Goal: Task Accomplishment & Management: Complete application form

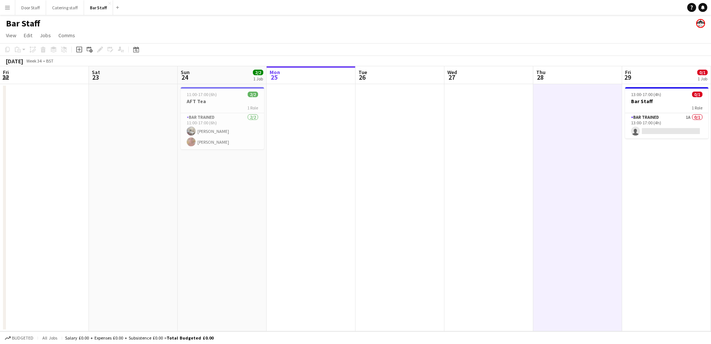
scroll to position [0, 178]
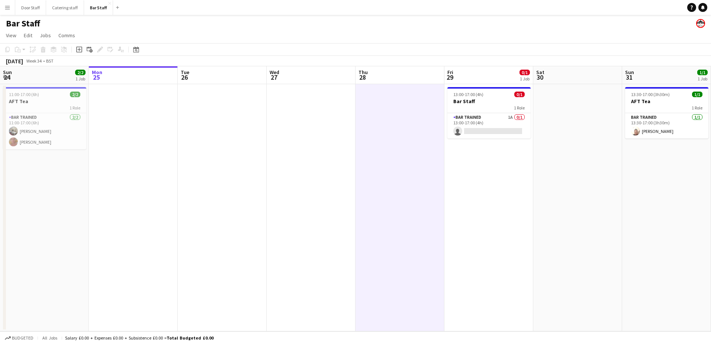
click at [253, 270] on app-date-cell at bounding box center [222, 207] width 89 height 247
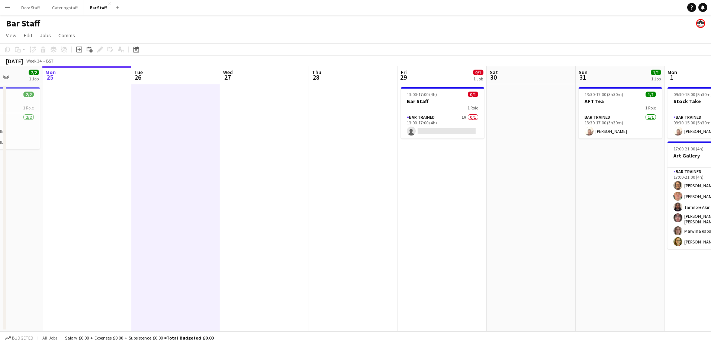
scroll to position [0, 233]
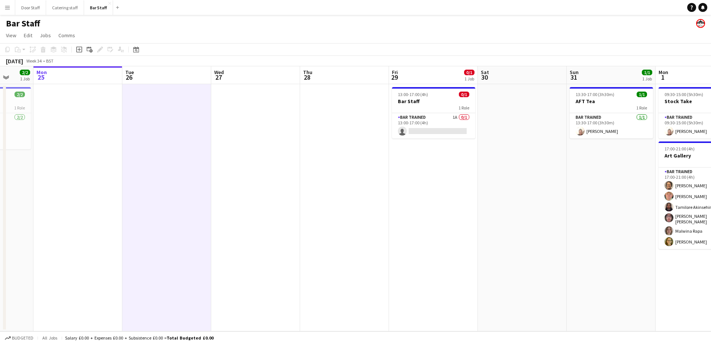
drag, startPoint x: 295, startPoint y: 220, endPoint x: 240, endPoint y: 220, distance: 55.4
click at [240, 220] on app-calendar-viewport "Fri 22 Sat 23 Sun 24 2/2 1 Job Mon 25 Tue 26 Wed 27 Thu 28 Fri 29 0/1 1 Job Sat…" at bounding box center [355, 198] width 711 height 265
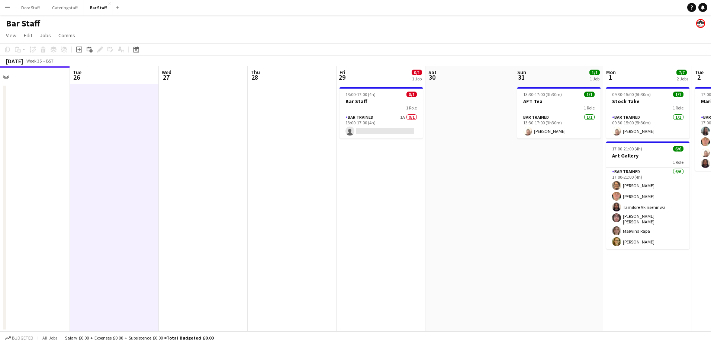
drag, startPoint x: 319, startPoint y: 216, endPoint x: 36, endPoint y: 213, distance: 282.4
click at [38, 213] on app-calendar-viewport "Fri 22 Sat 23 Sun 24 2/2 1 Job Mon 25 Tue 26 Wed 27 Thu 28 Fri 29 0/1 1 Job Sat…" at bounding box center [355, 198] width 711 height 265
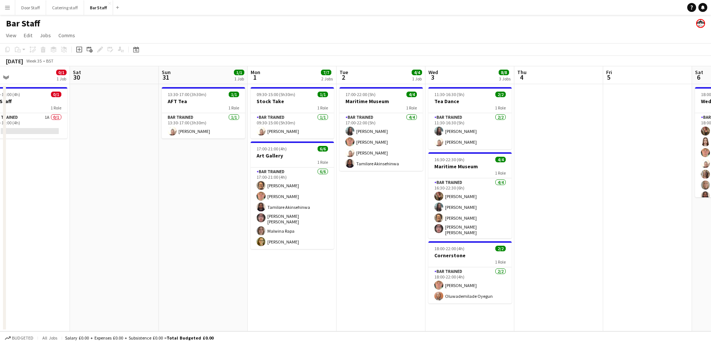
scroll to position [0, 221]
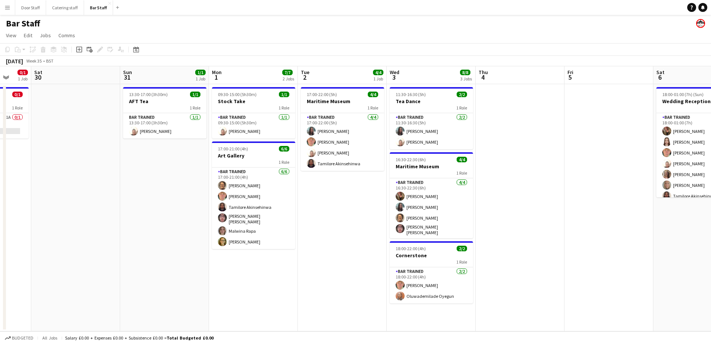
drag, startPoint x: 436, startPoint y: 225, endPoint x: 333, endPoint y: 234, distance: 104.2
click at [333, 234] on app-calendar-viewport "Wed 27 Thu 28 Fri 29 0/1 1 Job Sat 30 Sun 31 1/1 1 Job Mon 1 7/7 2 Jobs Tue 2 4…" at bounding box center [355, 198] width 711 height 265
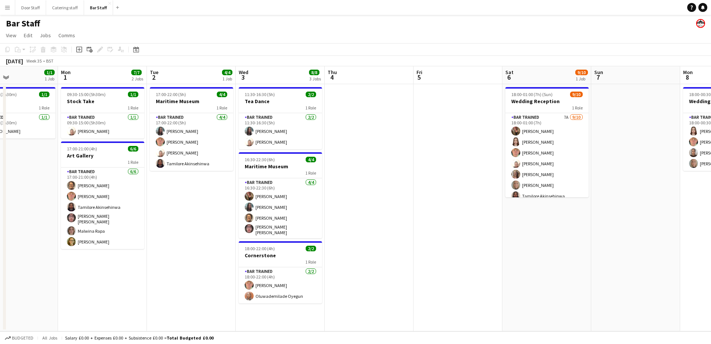
scroll to position [0, 242]
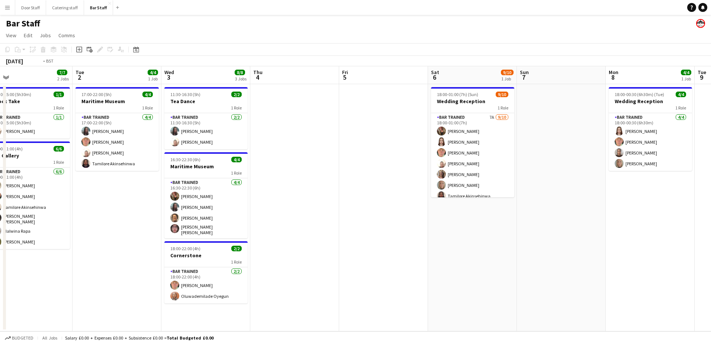
drag, startPoint x: 544, startPoint y: 301, endPoint x: 322, endPoint y: 305, distance: 221.8
click at [322, 305] on app-calendar-viewport "Fri 29 0/1 1 Job Sat 30 Sun 31 1/1 1 Job Mon 1 7/7 2 Jobs Tue 2 4/4 1 Job Wed 3…" at bounding box center [355, 198] width 711 height 265
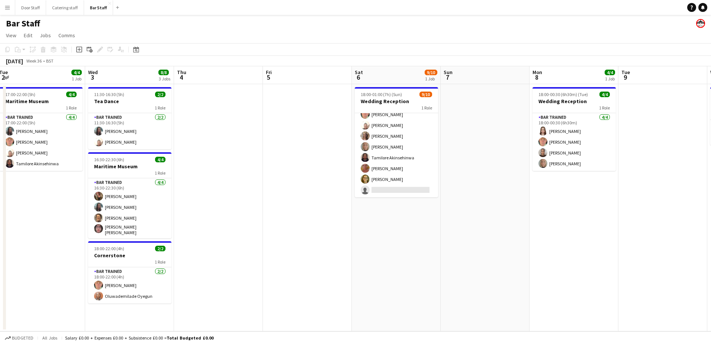
scroll to position [0, 271]
drag, startPoint x: 570, startPoint y: 219, endPoint x: 493, endPoint y: 225, distance: 76.9
click at [493, 225] on app-calendar-viewport "Sat 30 Sun 31 1/1 1 Job Mon 1 7/7 2 Jobs Tue 2 4/4 1 Job Wed 3 8/8 3 Jobs Thu 4…" at bounding box center [355, 198] width 711 height 265
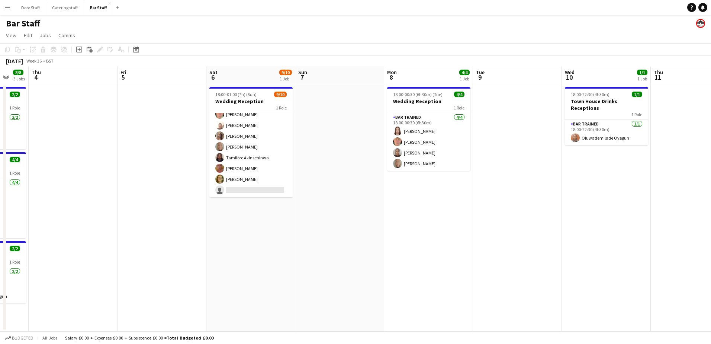
drag, startPoint x: 493, startPoint y: 225, endPoint x: 348, endPoint y: 220, distance: 145.2
click at [348, 220] on app-calendar-viewport "Mon 1 7/7 2 Jobs Tue 2 4/4 1 Job Wed 3 8/8 3 Jobs Thu 4 Fri 5 Sat 6 9/10 1 Job …" at bounding box center [355, 198] width 711 height 265
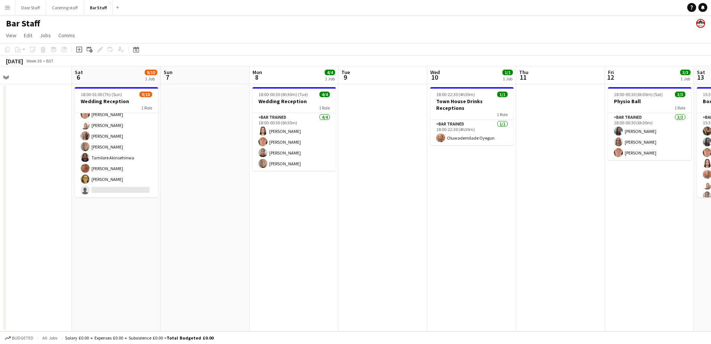
scroll to position [0, 285]
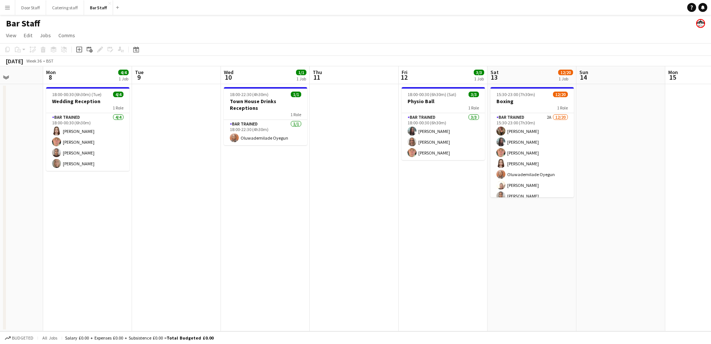
drag, startPoint x: 533, startPoint y: 279, endPoint x: 186, endPoint y: 288, distance: 346.5
click at [189, 291] on app-calendar-viewport "Fri 5 Sat 6 9/10 1 Job Sun 7 Mon 8 4/4 1 Job Tue 9 Wed 10 1/1 1 Job Thu 11 Fri …" at bounding box center [355, 198] width 711 height 265
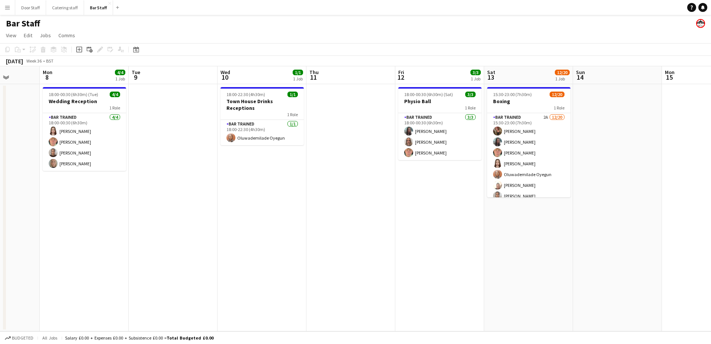
drag, startPoint x: 401, startPoint y: 264, endPoint x: 398, endPoint y: 260, distance: 5.1
click at [395, 264] on app-calendar-viewport "Fri 5 Sat 6 9/10 1 Job Sun 7 Mon 8 4/4 1 Job Tue 9 Wed 10 1/1 1 Job Thu 11 Fri …" at bounding box center [355, 198] width 711 height 265
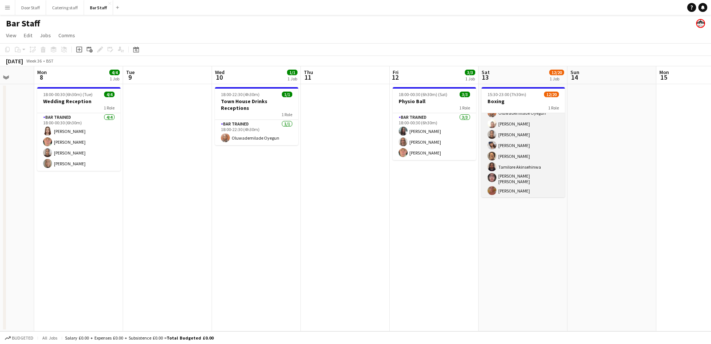
scroll to position [35, 0]
click at [533, 137] on app-card-role "Bar trained 2A [DATE] 15:30-23:00 (7h30m) [PERSON_NAME] [PERSON_NAME] [PERSON_N…" at bounding box center [523, 195] width 83 height 233
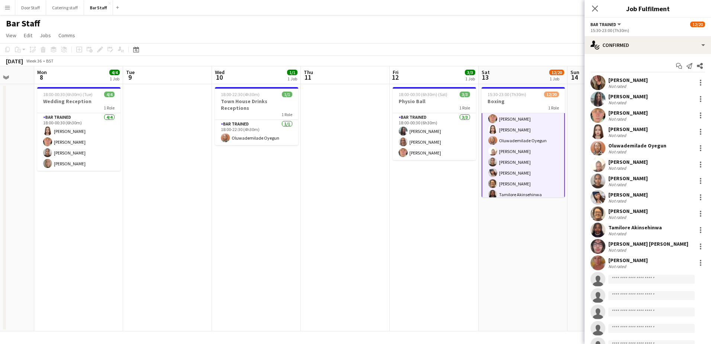
scroll to position [35, 0]
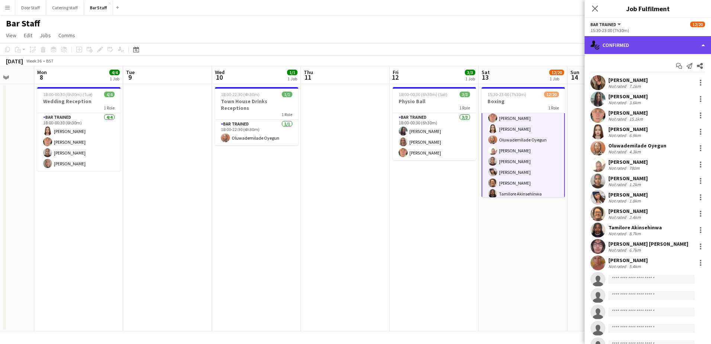
click at [628, 44] on div "single-neutral-actions-check-2 Confirmed" at bounding box center [648, 45] width 127 height 18
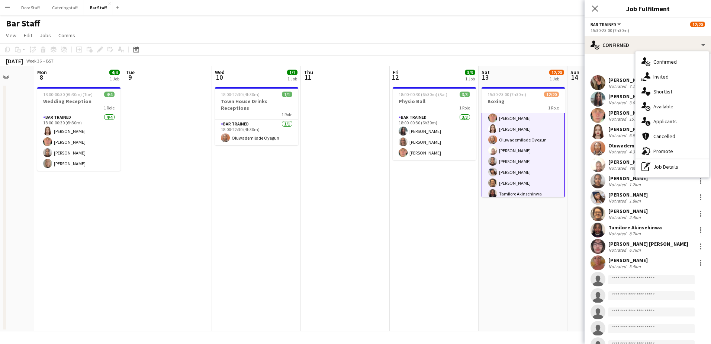
click at [666, 121] on div "single-neutral-actions-information Applicants" at bounding box center [673, 121] width 74 height 15
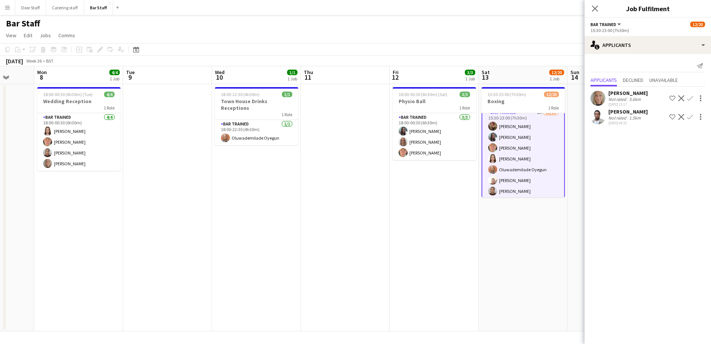
scroll to position [0, 0]
click at [57, 4] on button "Catering staff Close" at bounding box center [65, 7] width 38 height 15
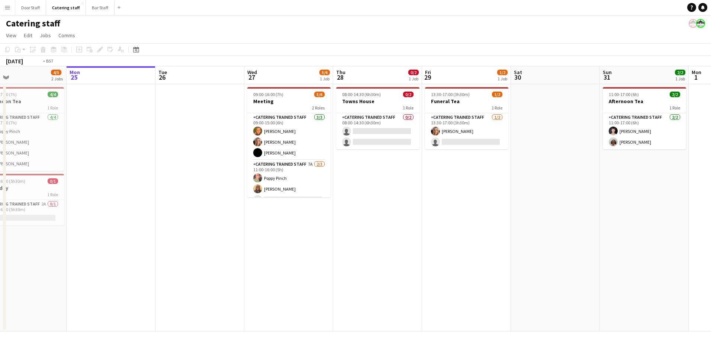
drag, startPoint x: 443, startPoint y: 180, endPoint x: 7, endPoint y: 192, distance: 436.3
click at [0, 193] on html "Menu Boards Boards Boards All jobs Status Workforce Workforce My Workforce Recr…" at bounding box center [355, 172] width 711 height 344
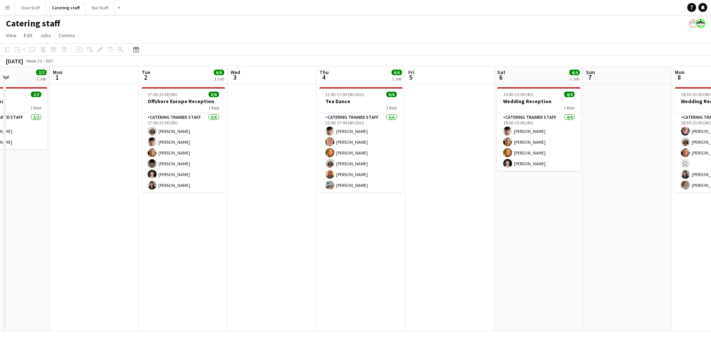
drag, startPoint x: 371, startPoint y: 180, endPoint x: 42, endPoint y: 186, distance: 329.4
click at [0, 186] on html "Menu Boards Boards Boards All jobs Status Workforce Workforce My Workforce Recr…" at bounding box center [355, 172] width 711 height 344
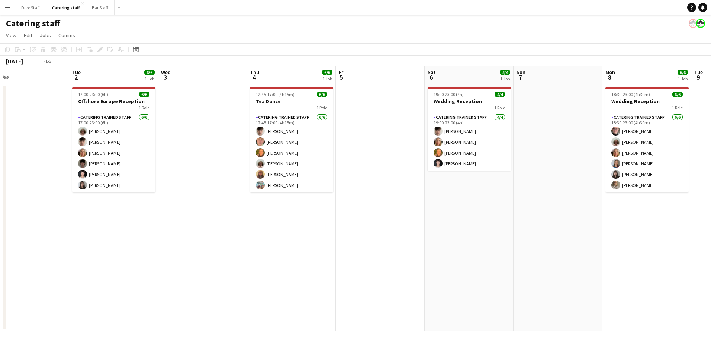
drag, startPoint x: 371, startPoint y: 192, endPoint x: 13, endPoint y: 190, distance: 358.3
click at [13, 190] on app-calendar-viewport "Fri 29 1/2 1 Job Sat 30 Sun 31 2/2 1 Job Mon 1 Tue 2 6/6 1 Job Wed 3 Thu 4 6/6 …" at bounding box center [355, 198] width 711 height 265
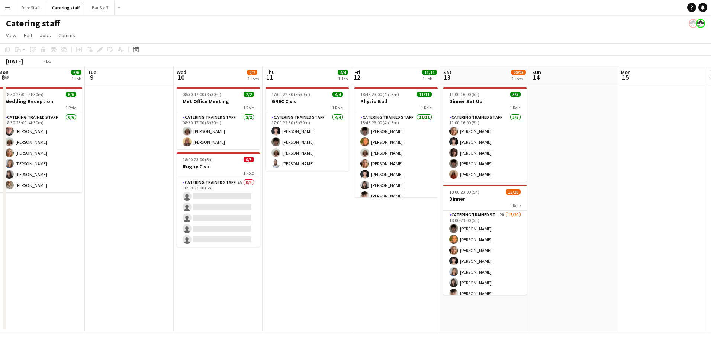
scroll to position [0, 272]
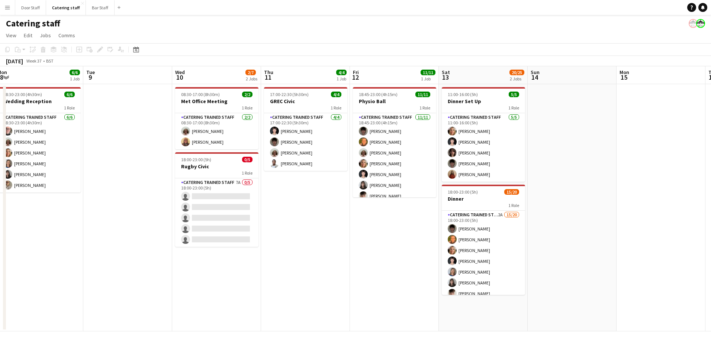
drag, startPoint x: 272, startPoint y: 201, endPoint x: 19, endPoint y: 204, distance: 252.7
click at [19, 204] on app-calendar-viewport "Fri 5 Sat 6 4/4 1 Job Sun 7 Mon 8 6/6 1 Job Tue 9 Wed 10 2/7 2 Jobs Thu 11 4/4 …" at bounding box center [355, 198] width 711 height 265
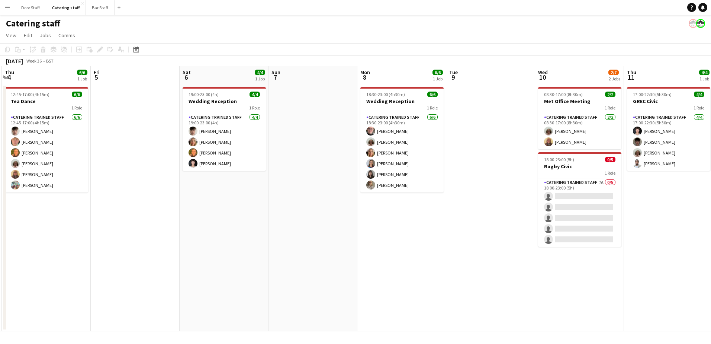
drag, startPoint x: 68, startPoint y: 239, endPoint x: 578, endPoint y: 244, distance: 509.8
click at [578, 244] on app-calendar-viewport "Tue 2 6/6 1 Job Wed 3 Thu 4 6/6 1 Job Fri 5 Sat 6 4/4 1 Job Sun 7 Mon 8 6/6 1 J…" at bounding box center [355, 198] width 711 height 265
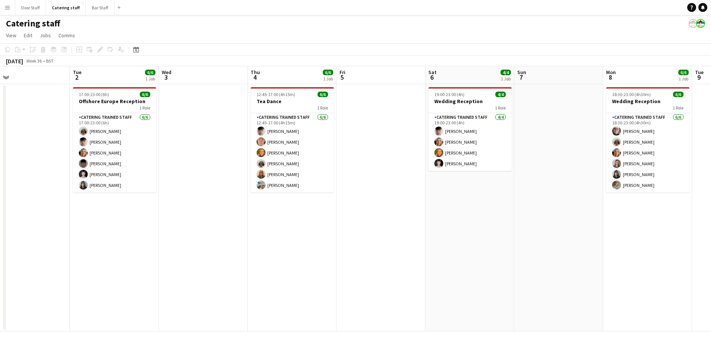
scroll to position [0, 288]
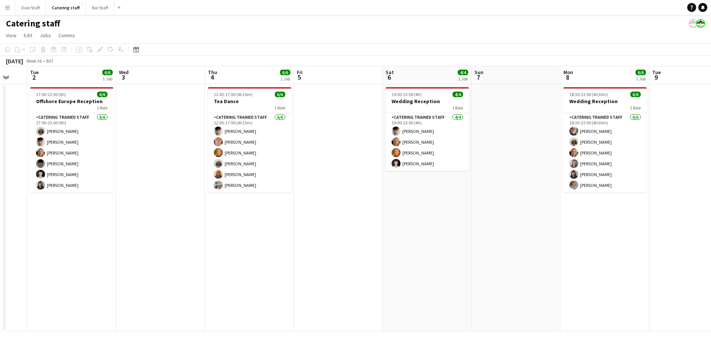
drag, startPoint x: 221, startPoint y: 246, endPoint x: 278, endPoint y: 244, distance: 56.6
click at [278, 244] on app-calendar-viewport "Sat 30 Sun 31 2/2 1 Job Mon 1 Tue 2 6/6 1 Job Wed 3 Thu 4 6/6 1 Job Fri 5 Sat 6…" at bounding box center [355, 198] width 711 height 265
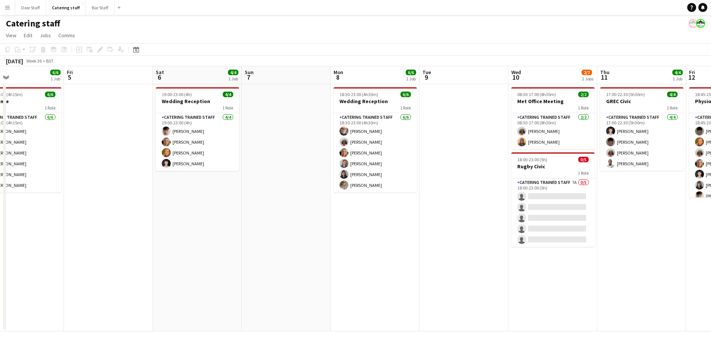
drag, startPoint x: 407, startPoint y: 247, endPoint x: 177, endPoint y: 249, distance: 230.0
click at [177, 249] on app-calendar-viewport "Mon 1 Tue 2 6/6 1 Job Wed 3 Thu 4 6/6 1 Job Fri 5 Sat 6 4/4 1 Job Sun 7 Mon 8 6…" at bounding box center [355, 198] width 711 height 265
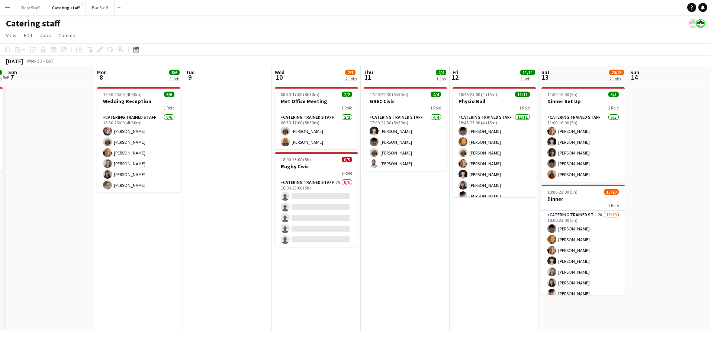
scroll to position [0, 271]
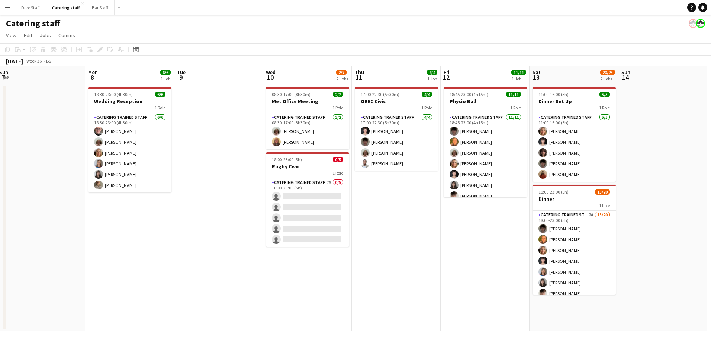
drag, startPoint x: 396, startPoint y: 256, endPoint x: 150, endPoint y: 251, distance: 245.6
click at [150, 251] on app-calendar-viewport "Thu 4 6/6 1 Job Fri 5 Sat 6 4/4 1 Job Sun 7 Mon 8 6/6 1 Job Tue 9 Wed 10 2/7 2 …" at bounding box center [355, 198] width 711 height 265
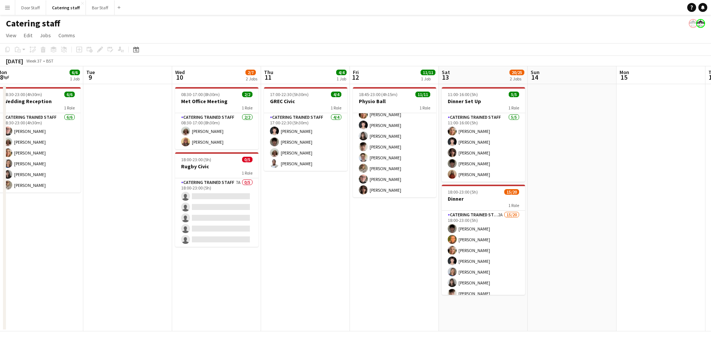
scroll to position [0, 247]
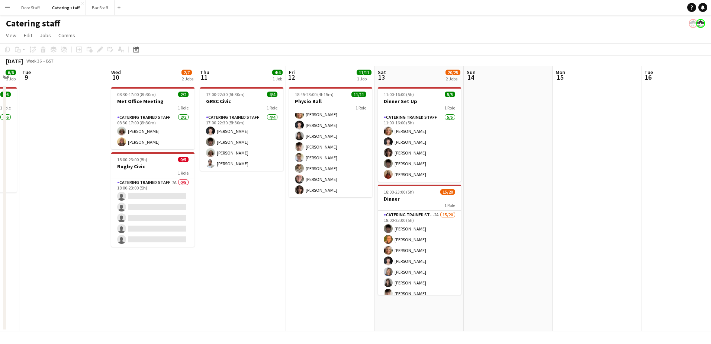
drag, startPoint x: 496, startPoint y: 237, endPoint x: 341, endPoint y: 235, distance: 154.8
click at [341, 235] on app-calendar-viewport "Sat 6 4/4 1 Job Sun 7 Mon 8 6/6 1 Job Tue 9 Wed 10 2/7 2 Jobs Thu 11 4/4 1 Job …" at bounding box center [355, 198] width 711 height 265
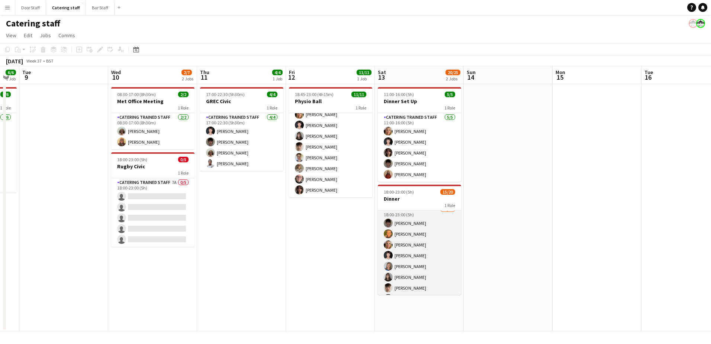
scroll to position [0, 0]
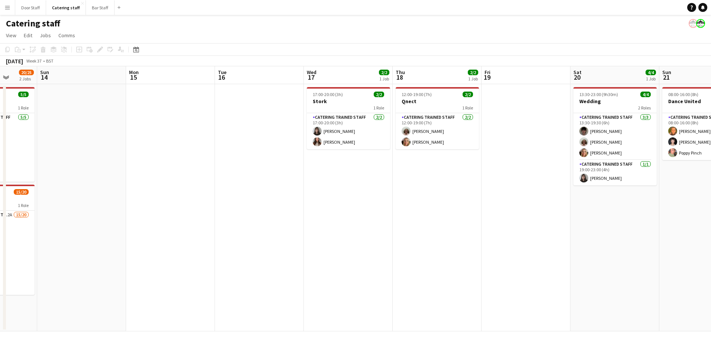
drag, startPoint x: 552, startPoint y: 207, endPoint x: 169, endPoint y: 202, distance: 383.3
click at [170, 202] on app-calendar-viewport "Wed 10 2/7 2 Jobs Thu 11 4/4 1 Job Fri 12 11/11 1 Job Sat 13 20/25 2 Jobs Sun 1…" at bounding box center [355, 198] width 711 height 265
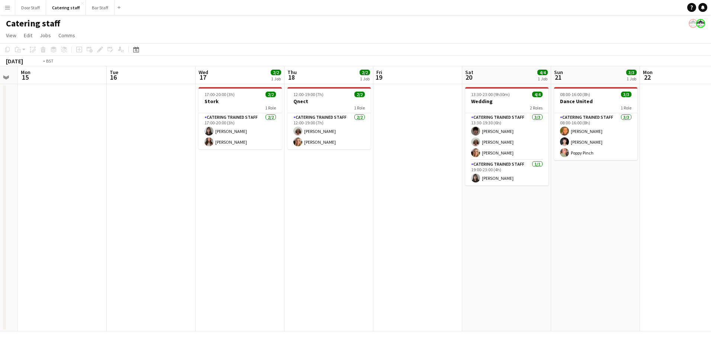
scroll to position [0, 284]
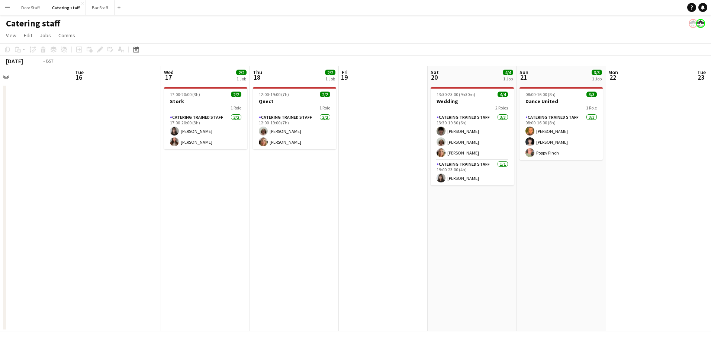
drag, startPoint x: 360, startPoint y: 237, endPoint x: 172, endPoint y: 231, distance: 187.6
click at [172, 231] on app-calendar-viewport "Fri 12 11/11 1 Job Sat 13 20/25 2 Jobs Sun 14 Mon 15 Tue 16 Wed 17 2/2 1 Job Th…" at bounding box center [355, 198] width 711 height 265
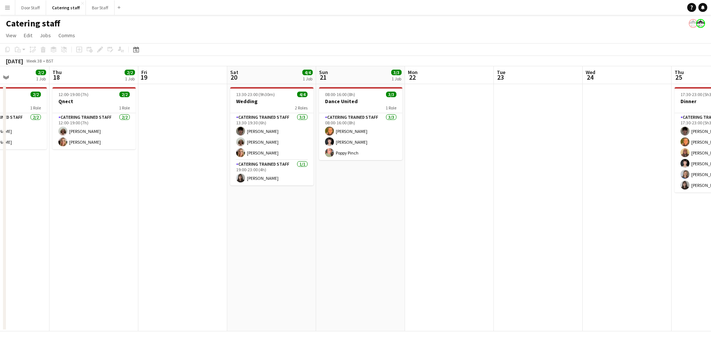
drag, startPoint x: 370, startPoint y: 230, endPoint x: 164, endPoint y: 228, distance: 205.8
click at [164, 228] on app-calendar-viewport "Sun 14 Mon 15 Tue 16 Wed 17 2/2 1 Job Thu 18 2/2 1 Job Fri 19 Sat 20 4/4 1 Job …" at bounding box center [355, 198] width 711 height 265
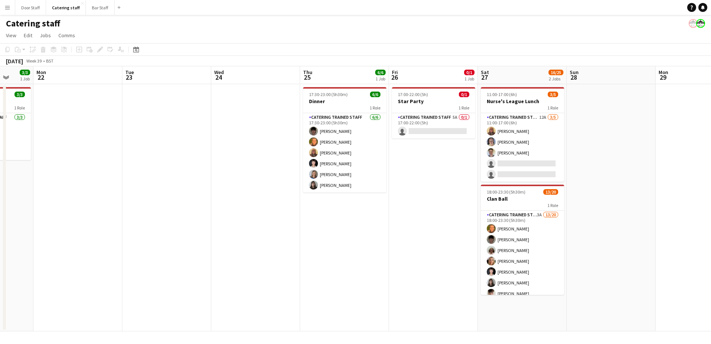
scroll to position [0, 296]
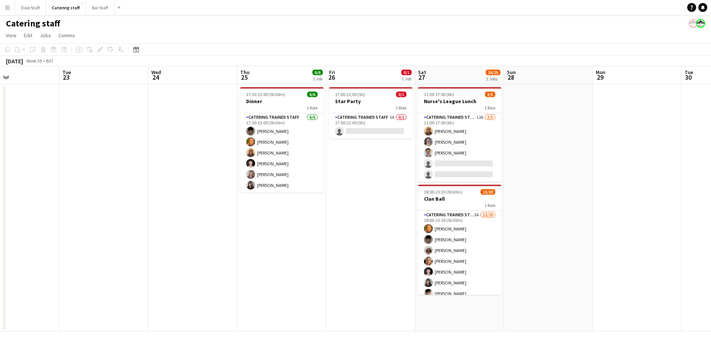
drag, startPoint x: 476, startPoint y: 225, endPoint x: 46, endPoint y: 214, distance: 429.5
click at [46, 214] on app-calendar-viewport "Fri 19 Sat 20 4/4 1 Job Sun 21 3/3 1 Job Mon 22 Tue 23 Wed 24 Thu 25 6/6 1 Job …" at bounding box center [355, 198] width 711 height 265
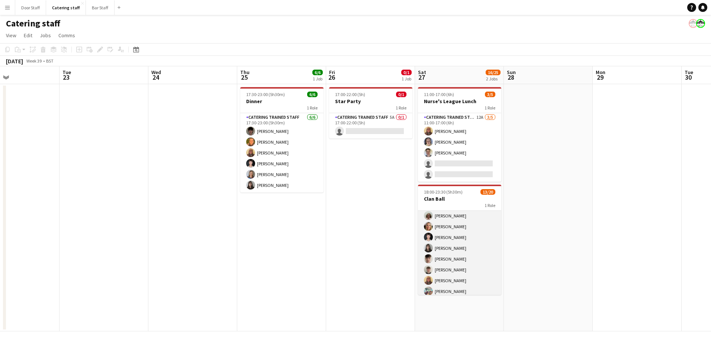
scroll to position [0, 0]
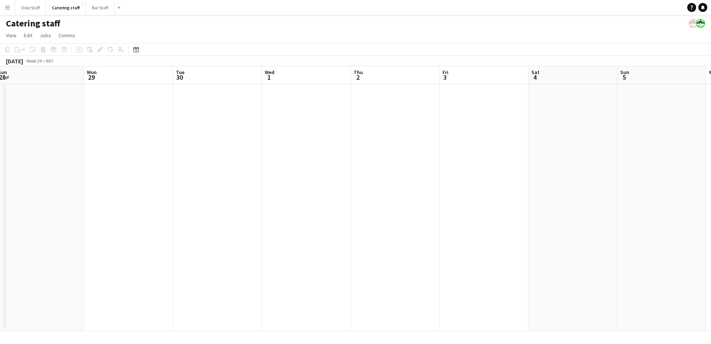
drag, startPoint x: 577, startPoint y: 239, endPoint x: 68, endPoint y: 224, distance: 509.2
click at [68, 224] on app-calendar-viewport "Thu 25 6/6 1 Job Fri 26 0/1 1 Job Sat 27 16/25 2 Jobs Sun 28 Mon 29 Tue 30 Wed …" at bounding box center [355, 198] width 711 height 265
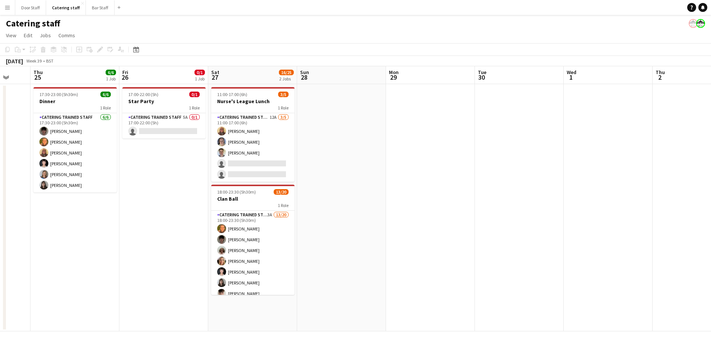
drag, startPoint x: 221, startPoint y: 218, endPoint x: 524, endPoint y: 202, distance: 302.6
click at [524, 202] on app-calendar-viewport "Mon 22 Tue 23 Wed 24 Thu 25 6/6 1 Job Fri 26 0/1 1 Job Sat 27 16/25 2 Jobs Sun …" at bounding box center [355, 198] width 711 height 265
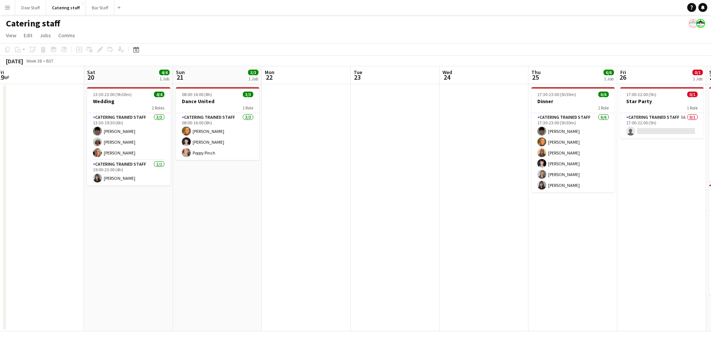
drag, startPoint x: 112, startPoint y: 203, endPoint x: 598, endPoint y: 140, distance: 489.3
click at [598, 140] on app-calendar-viewport "Wed 17 2/2 1 Job Thu 18 2/2 1 Job Fri 19 Sat 20 4/4 1 Job Sun 21 3/3 1 Job Mon …" at bounding box center [355, 198] width 711 height 265
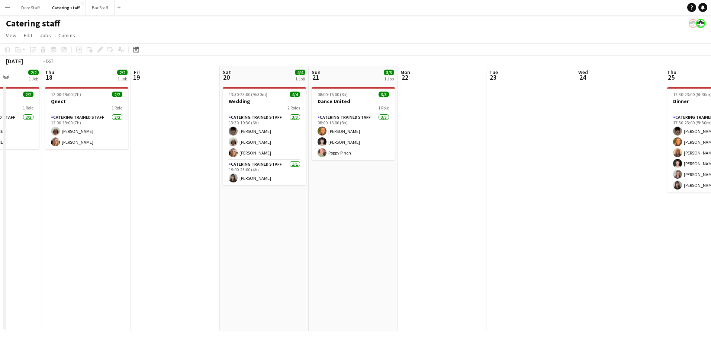
drag, startPoint x: 190, startPoint y: 231, endPoint x: 621, endPoint y: 126, distance: 444.3
click at [595, 138] on app-calendar-viewport "Tue 16 Wed 17 2/2 1 Job Thu 18 2/2 1 Job Fri 19 Sat 20 4/4 1 Job Sun 21 3/3 1 J…" at bounding box center [355, 198] width 711 height 265
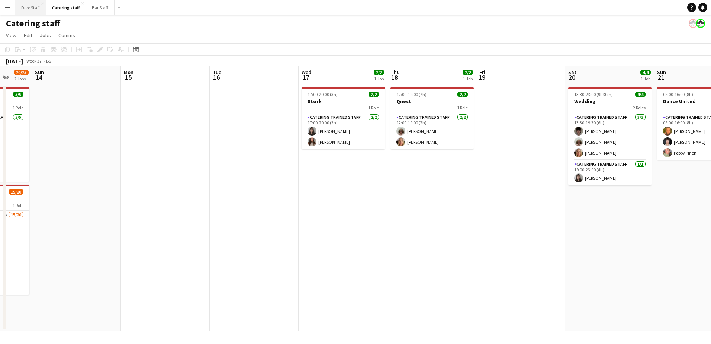
click at [31, 12] on button "Door Staff Close" at bounding box center [30, 7] width 31 height 15
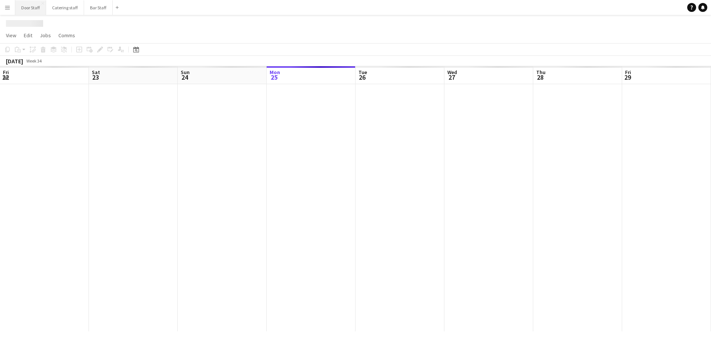
scroll to position [0, 178]
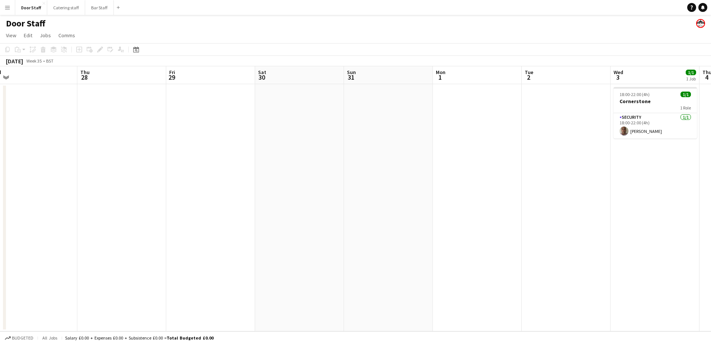
drag, startPoint x: 280, startPoint y: 160, endPoint x: -1, endPoint y: 154, distance: 281.4
click at [0, 154] on html "Menu Boards Boards Boards All jobs Status Workforce Workforce My Workforce Recr…" at bounding box center [355, 172] width 711 height 344
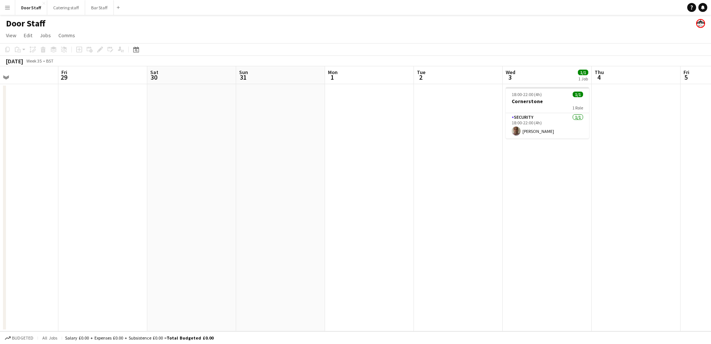
scroll to position [0, 209]
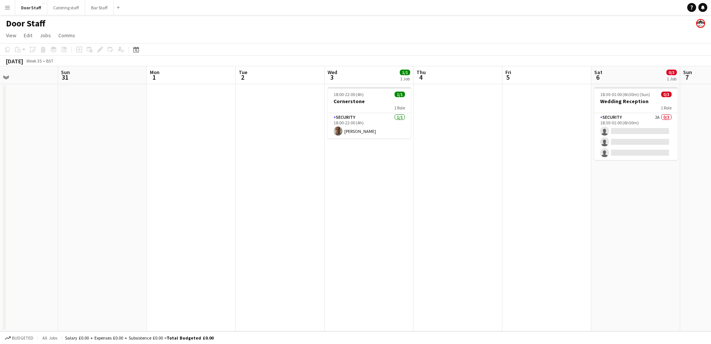
drag, startPoint x: 295, startPoint y: 149, endPoint x: 9, endPoint y: 151, distance: 286.1
click at [9, 151] on app-calendar-viewport "Thu 28 Fri 29 Sat 30 Sun 31 Mon 1 Tue 2 Wed 3 1/1 1 Job Thu 4 Fri 5 Sat 6 0/3 1…" at bounding box center [355, 198] width 711 height 265
click at [13, 9] on button "Menu" at bounding box center [7, 7] width 15 height 15
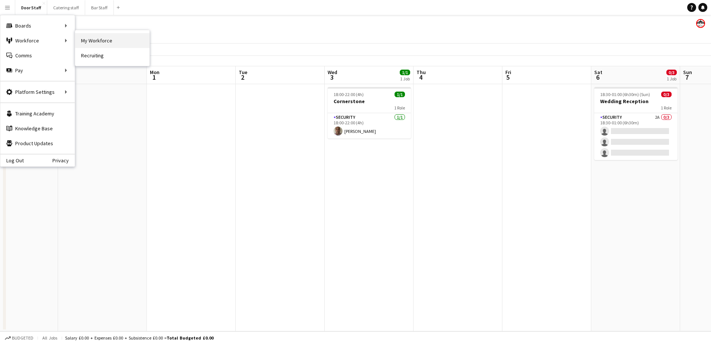
click at [110, 36] on link "My Workforce" at bounding box center [112, 40] width 74 height 15
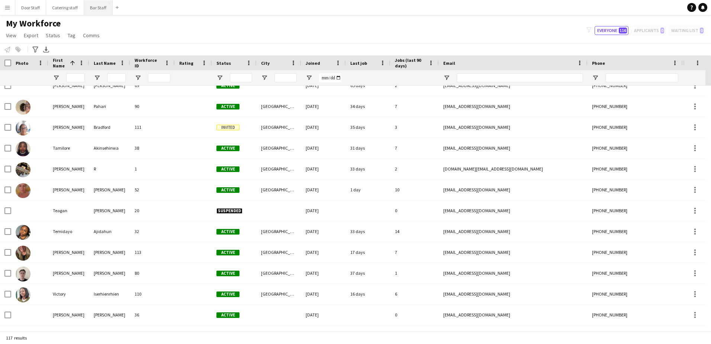
click at [96, 11] on button "Bar Staff Close" at bounding box center [98, 7] width 29 height 15
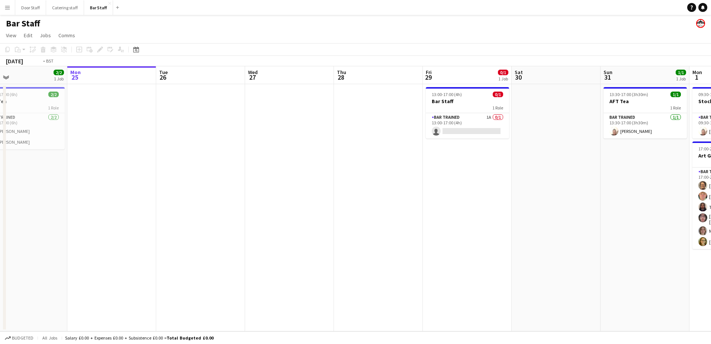
drag, startPoint x: 426, startPoint y: 172, endPoint x: 117, endPoint y: 191, distance: 309.4
click at [99, 194] on app-calendar-viewport "Fri 22 Sat 23 Sun 24 2/2 1 Job Mon 25 Tue 26 Wed 27 Thu 28 Fri 29 0/1 1 Job Sat…" at bounding box center [355, 198] width 711 height 265
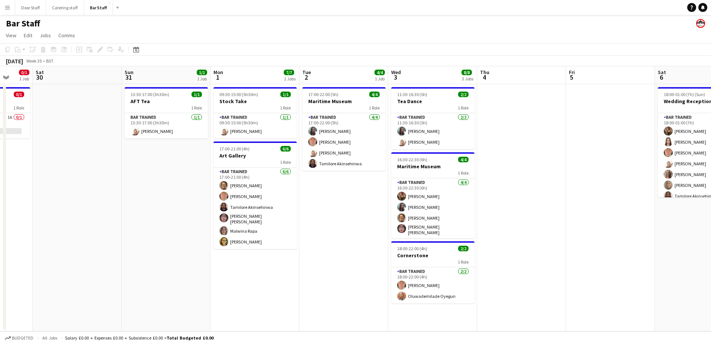
drag, startPoint x: 309, startPoint y: 264, endPoint x: 51, endPoint y: 251, distance: 258.9
click at [0, 259] on html "Menu Boards Boards Boards All jobs Status Workforce Workforce My Workforce Recr…" at bounding box center [355, 172] width 711 height 344
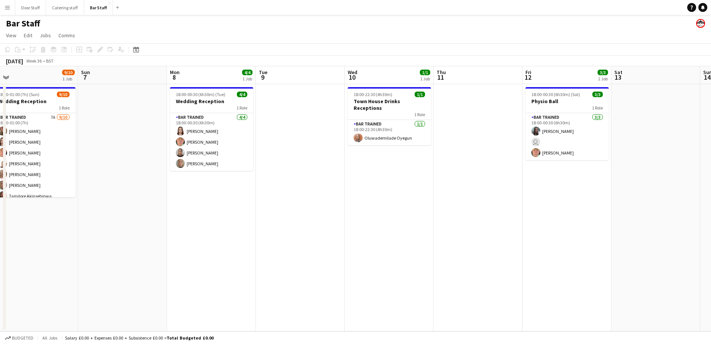
drag, startPoint x: 461, startPoint y: 231, endPoint x: 4, endPoint y: 234, distance: 456.6
click at [4, 234] on div "Tue 2 4/4 1 Job Wed 3 8/8 3 Jobs Thu 4 Fri 5 Sat 6 9/10 1 Job Sun 7 Mon 8 4/4 1…" at bounding box center [355, 198] width 711 height 265
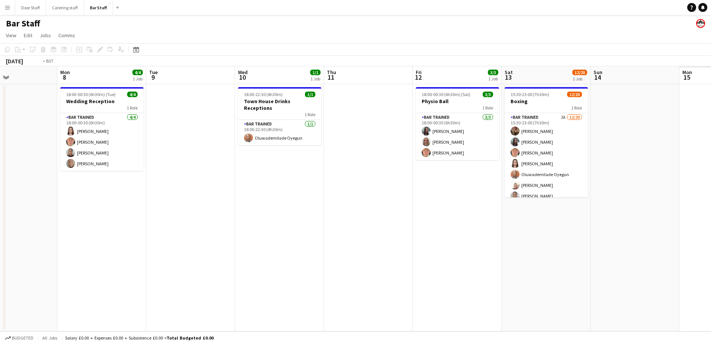
drag, startPoint x: 343, startPoint y: 219, endPoint x: 12, endPoint y: 218, distance: 331.5
click at [0, 223] on html "Menu Boards Boards Boards All jobs Status Workforce Workforce My Workforce Recr…" at bounding box center [355, 172] width 711 height 344
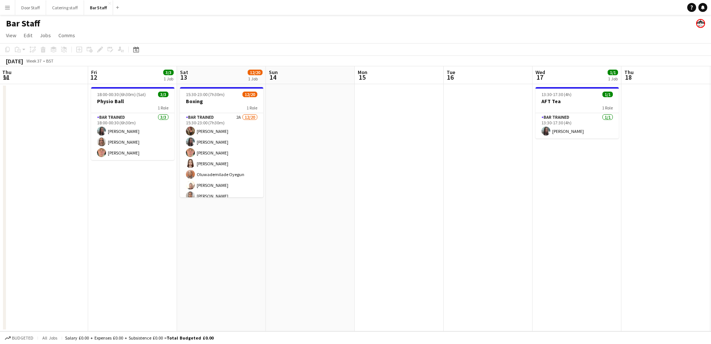
drag, startPoint x: 471, startPoint y: 190, endPoint x: 243, endPoint y: 211, distance: 229.4
click at [243, 211] on app-calendar-viewport "Tue 9 Wed 10 1/1 1 Job Thu 11 Fri 12 3/3 1 Job Sat 13 12/20 1 Job Sun 14 Mon 15…" at bounding box center [355, 198] width 711 height 265
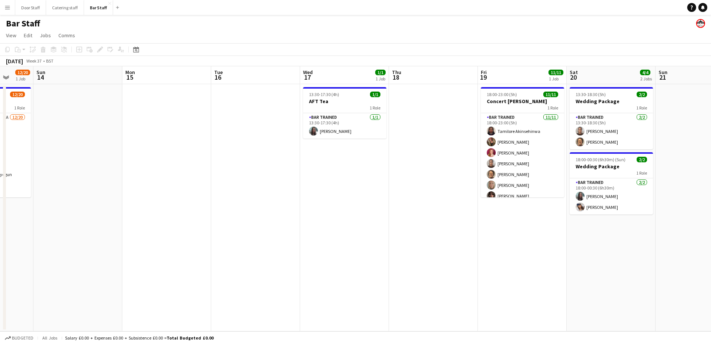
scroll to position [0, 287]
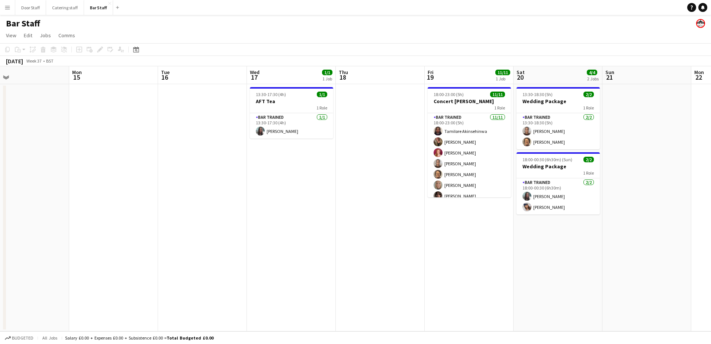
drag, startPoint x: 414, startPoint y: 197, endPoint x: 128, endPoint y: 204, distance: 285.8
click at [128, 204] on app-calendar-viewport "Thu 11 Fri 12 3/3 1 Job Sat 13 12/20 1 Job Sun 14 Mon 15 Tue 16 Wed 17 1/1 1 Jo…" at bounding box center [355, 198] width 711 height 265
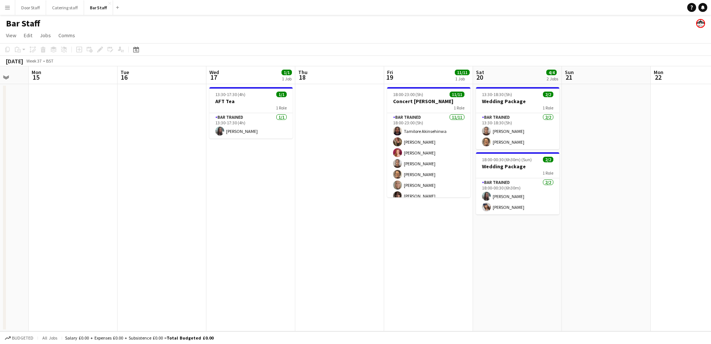
drag, startPoint x: 256, startPoint y: 202, endPoint x: 215, endPoint y: 201, distance: 40.6
click at [215, 201] on app-calendar-viewport "Fri 12 3/3 1 Job Sat 13 12/20 1 Job Sun 14 Mon 15 Tue 16 Wed 17 1/1 1 Job Thu 1…" at bounding box center [355, 198] width 711 height 265
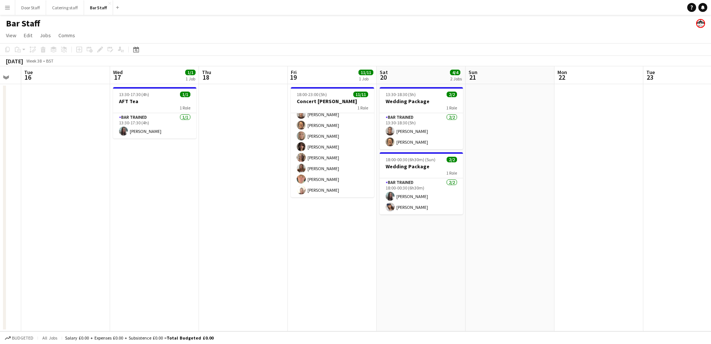
scroll to position [0, 247]
drag, startPoint x: 417, startPoint y: 244, endPoint x: 319, endPoint y: 243, distance: 97.9
click at [319, 243] on app-calendar-viewport "Sat 13 12/20 1 Job Sun 14 Mon 15 Tue 16 Wed 17 1/1 1 Job Thu 18 Fri 19 11/11 1 …" at bounding box center [355, 198] width 711 height 265
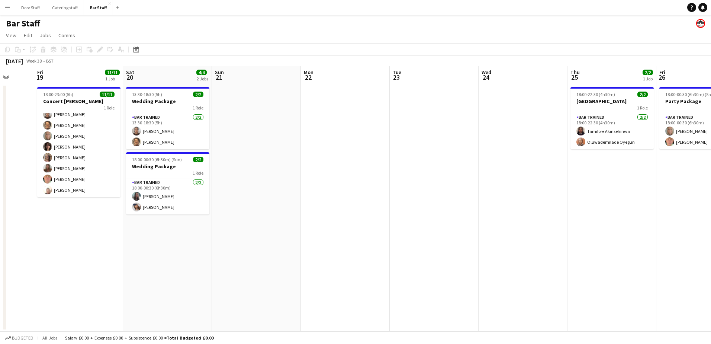
scroll to position [0, 270]
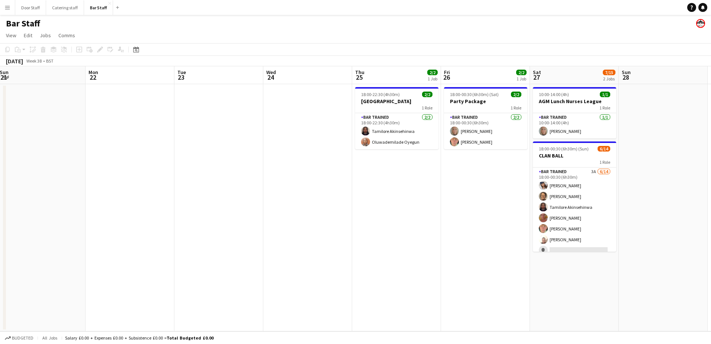
drag, startPoint x: 560, startPoint y: 271, endPoint x: 92, endPoint y: 278, distance: 467.8
click at [92, 278] on app-calendar-viewport "Thu 18 Fri 19 11/11 1 Job Sat 20 4/4 2 Jobs Sun 21 Mon 22 Tue 23 Wed 24 Thu 25 …" at bounding box center [355, 198] width 711 height 265
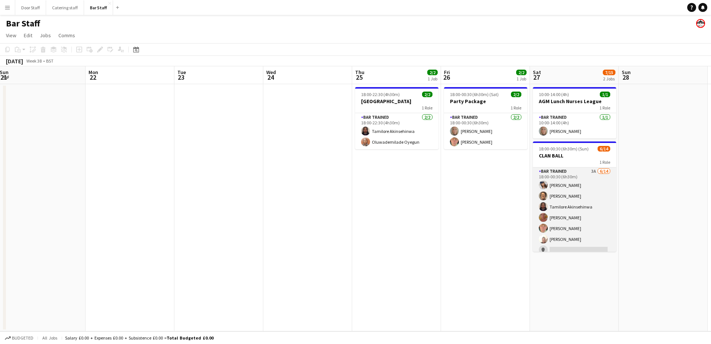
scroll to position [0, 0]
click at [586, 191] on app-card-role "Bar trained 3A [DATE] 18:00-00:30 (6h30m) [PERSON_NAME] [PERSON_NAME] [PERSON_N…" at bounding box center [574, 250] width 83 height 166
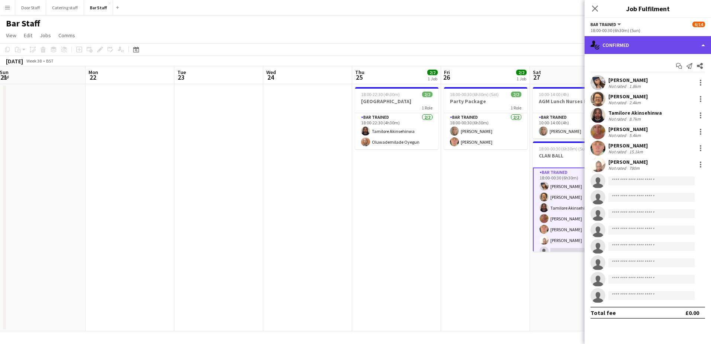
click at [628, 48] on div "single-neutral-actions-check-2 Confirmed" at bounding box center [648, 45] width 127 height 18
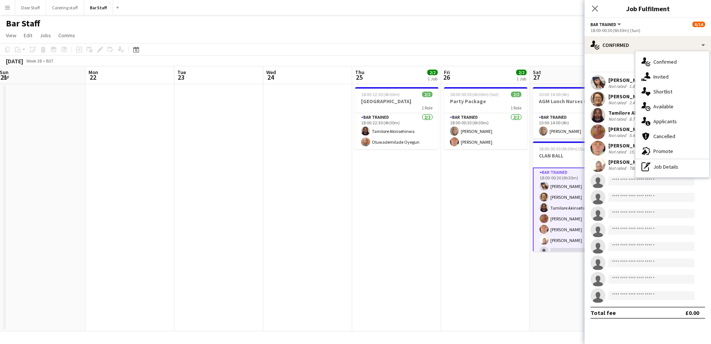
click at [658, 118] on div "single-neutral-actions-information Applicants" at bounding box center [673, 121] width 74 height 15
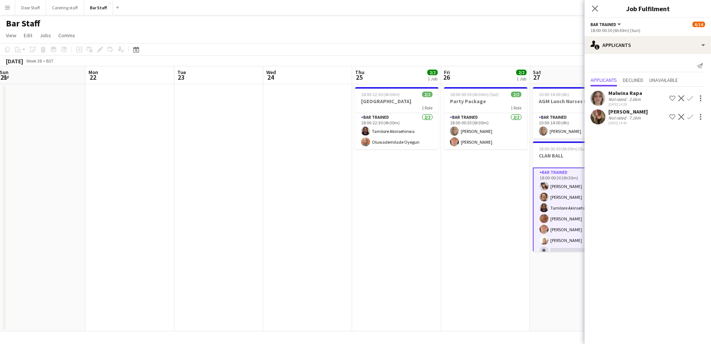
click at [691, 97] on app-icon "Confirm" at bounding box center [691, 98] width 6 height 6
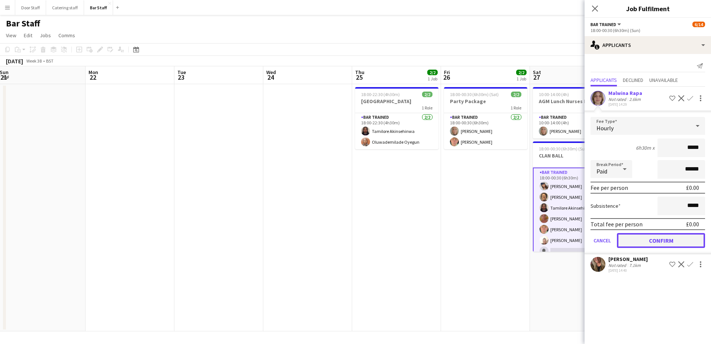
click at [680, 239] on button "Confirm" at bounding box center [661, 240] width 88 height 15
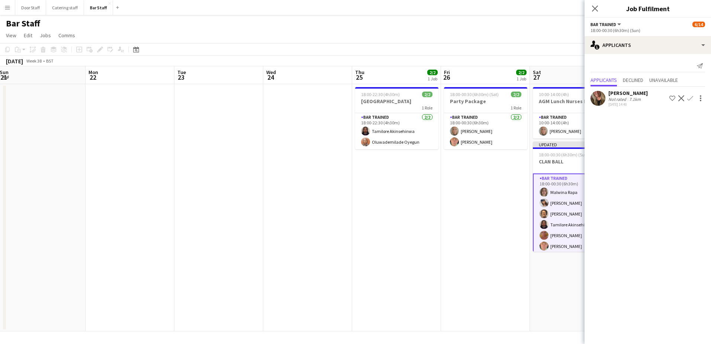
click at [477, 202] on app-date-cell "18:00-00:30 (6h30m) (Sat) 2/2 Party Package 1 Role Bar trained [DATE] 18:00-00:…" at bounding box center [485, 207] width 89 height 247
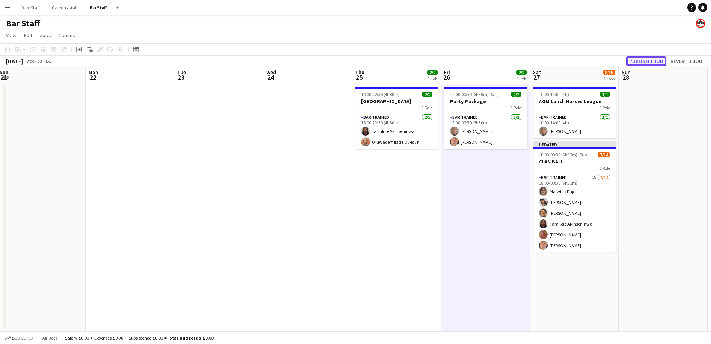
click at [655, 57] on button "Publish 1 job" at bounding box center [647, 61] width 40 height 10
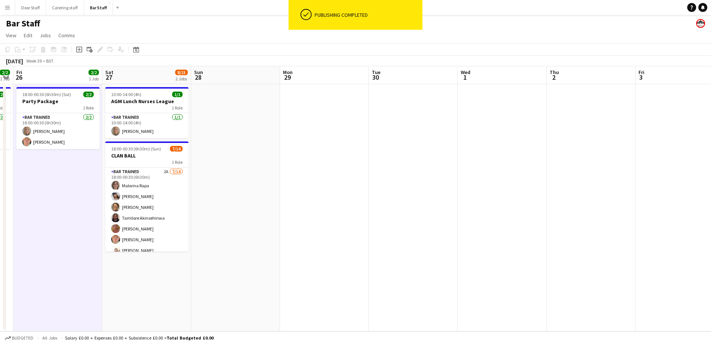
scroll to position [0, 164]
drag, startPoint x: 647, startPoint y: 186, endPoint x: 220, endPoint y: 205, distance: 427.6
click at [220, 205] on app-calendar-viewport "Wed 24 Thu 25 2/2 1 Job Fri 26 2/2 1 Job Sat 27 8/15 2 Jobs Sun 28 Mon 29 Tue 3…" at bounding box center [355, 198] width 711 height 265
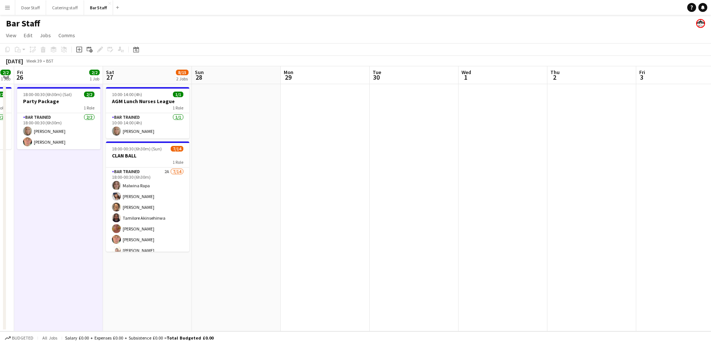
click at [401, 118] on app-date-cell at bounding box center [414, 207] width 89 height 247
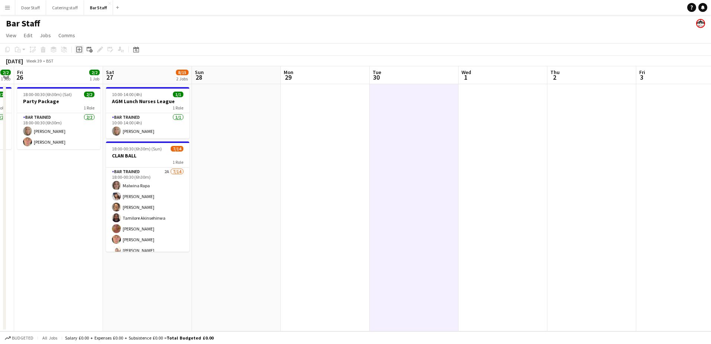
click at [81, 53] on div "Add job" at bounding box center [79, 49] width 9 height 9
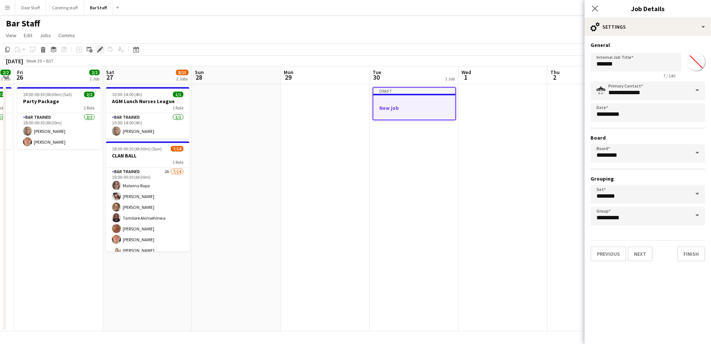
click at [102, 48] on icon "Edit" at bounding box center [100, 50] width 6 height 6
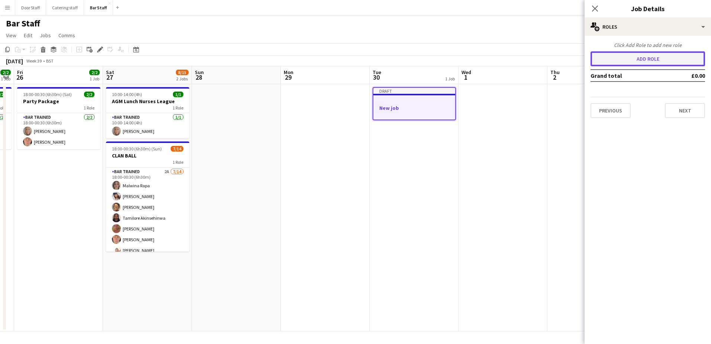
click at [635, 60] on button "Add role" at bounding box center [648, 58] width 115 height 15
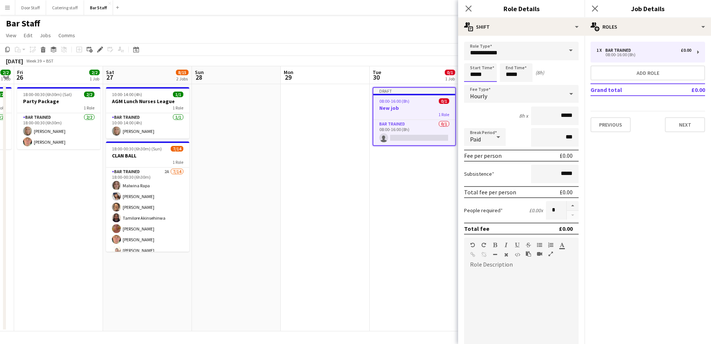
click at [477, 76] on input "*****" at bounding box center [480, 72] width 33 height 19
click at [471, 58] on div at bounding box center [473, 59] width 15 height 7
click at [470, 58] on div at bounding box center [473, 59] width 15 height 7
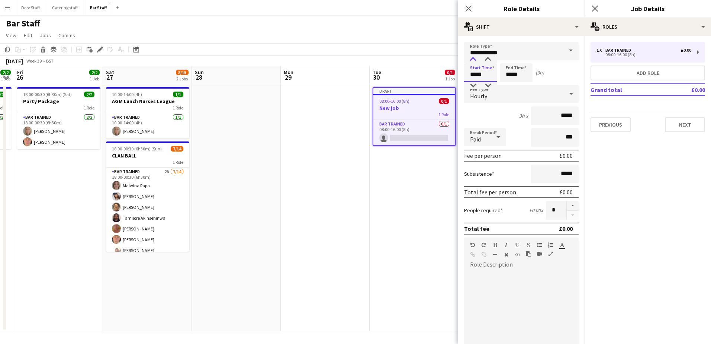
click at [468, 58] on div at bounding box center [473, 59] width 15 height 7
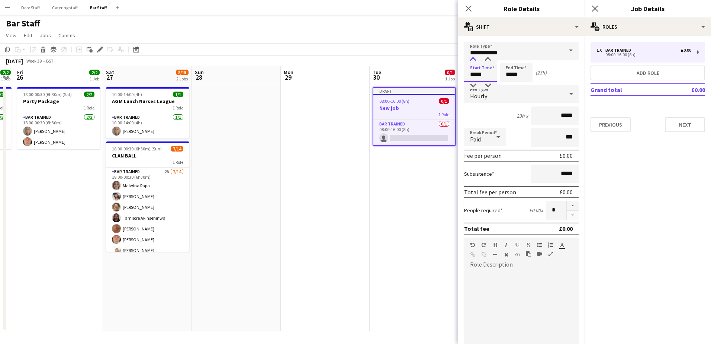
type input "*****"
click at [468, 58] on div at bounding box center [473, 59] width 15 height 7
click at [514, 76] on input "*****" at bounding box center [516, 72] width 33 height 19
click at [505, 59] on div at bounding box center [509, 59] width 15 height 7
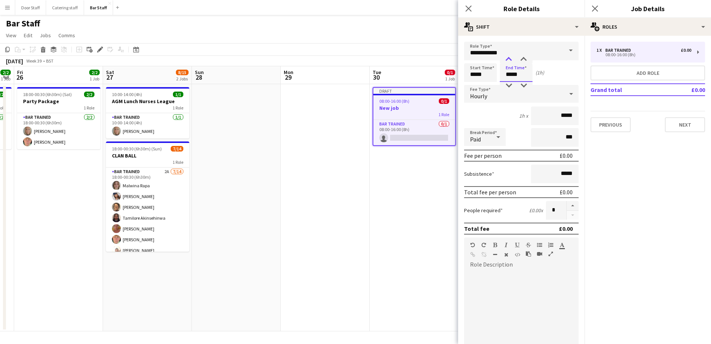
click at [505, 59] on div at bounding box center [509, 59] width 15 height 7
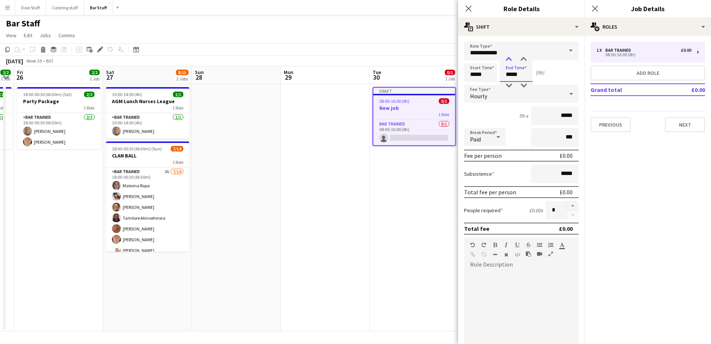
click at [505, 59] on div at bounding box center [509, 59] width 15 height 7
click at [509, 84] on div at bounding box center [509, 85] width 15 height 7
click at [524, 60] on div at bounding box center [523, 59] width 15 height 7
type input "*****"
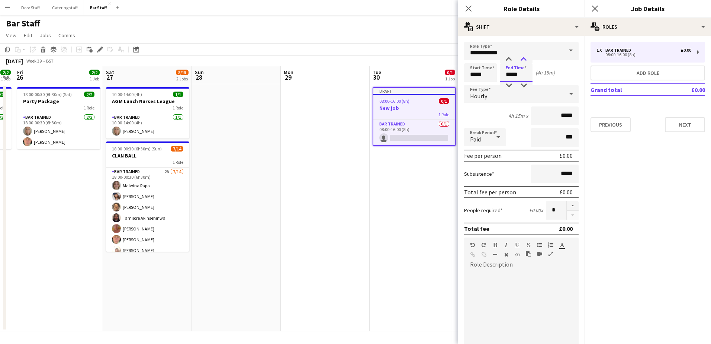
click at [524, 60] on div at bounding box center [523, 59] width 15 height 7
click at [568, 204] on button "button" at bounding box center [573, 206] width 12 height 10
type input "*"
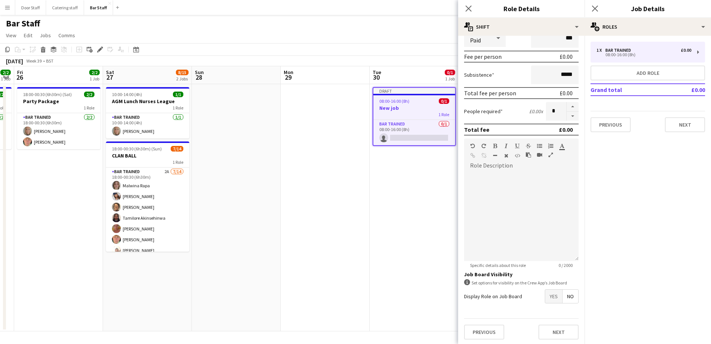
scroll to position [100, 0]
click at [548, 297] on span "Yes" at bounding box center [553, 294] width 17 height 13
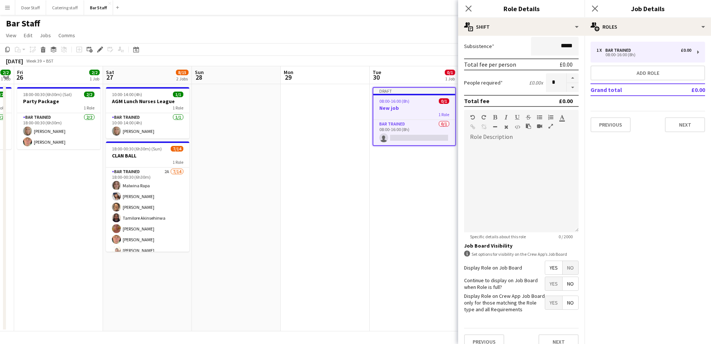
scroll to position [139, 0]
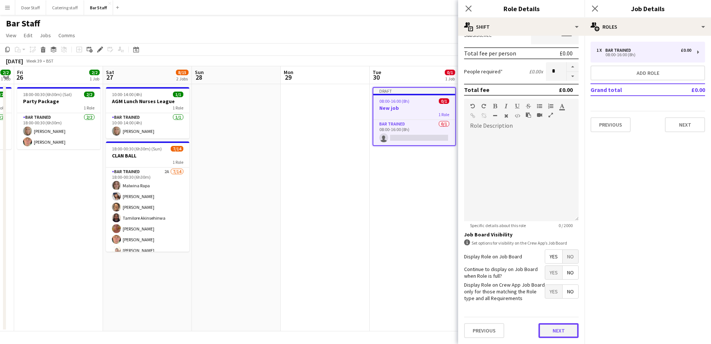
click at [552, 330] on button "Next" at bounding box center [559, 330] width 40 height 15
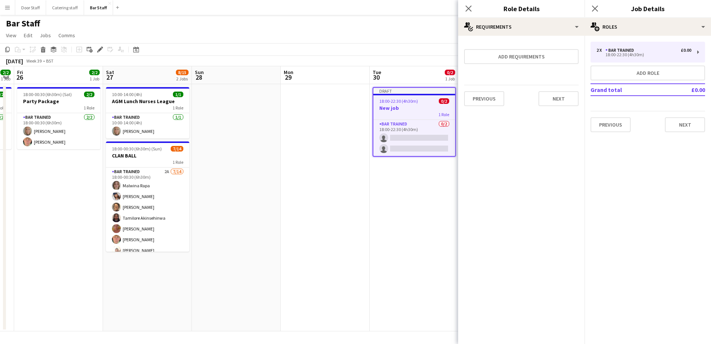
scroll to position [0, 0]
click at [557, 99] on button "Next" at bounding box center [559, 98] width 40 height 15
click at [557, 99] on button "Finish" at bounding box center [565, 99] width 28 height 15
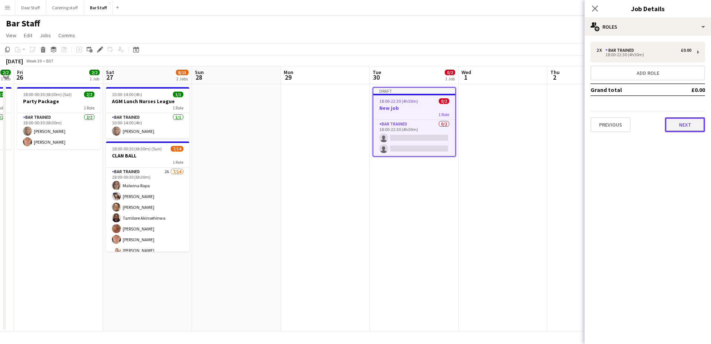
click at [684, 122] on button "Next" at bounding box center [685, 124] width 40 height 15
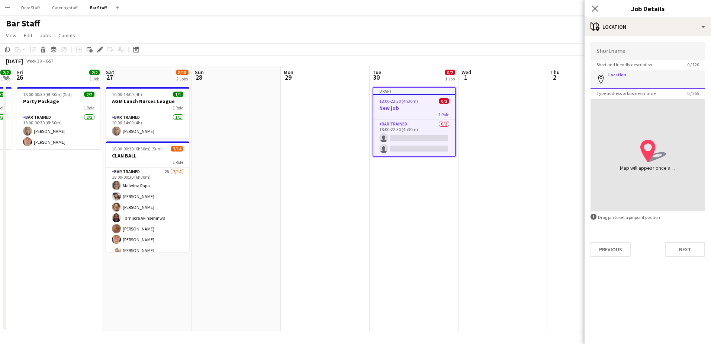
click at [623, 84] on input "Location" at bounding box center [648, 79] width 115 height 19
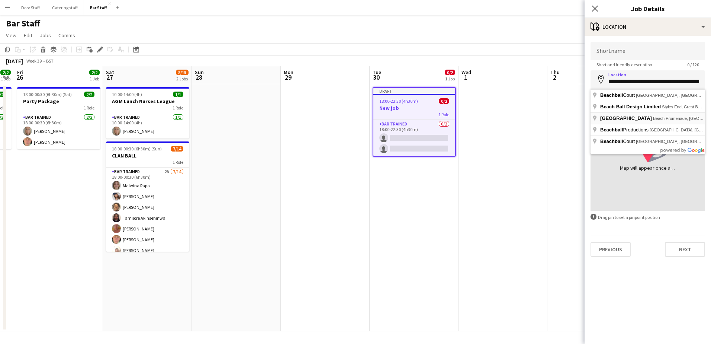
type input "**********"
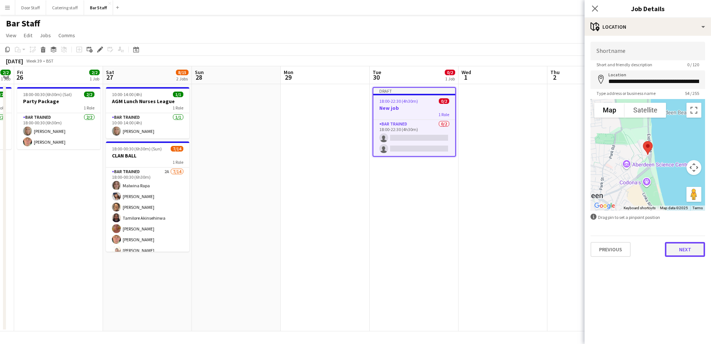
click at [694, 250] on button "Next" at bounding box center [685, 249] width 40 height 15
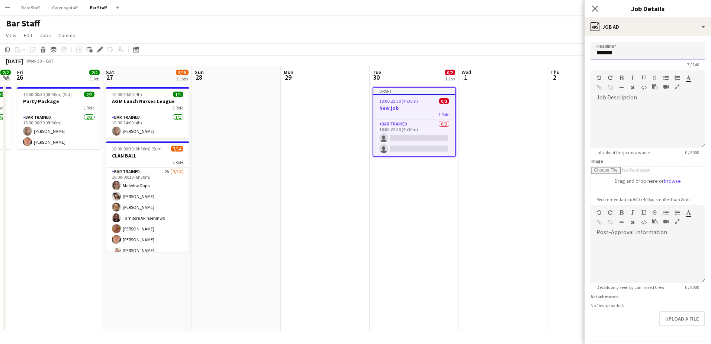
click at [616, 59] on input "*******" at bounding box center [648, 51] width 115 height 19
click at [616, 58] on input "*******" at bounding box center [648, 51] width 115 height 19
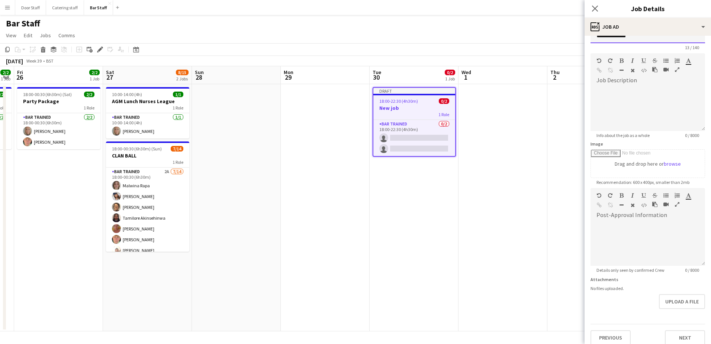
scroll to position [24, 0]
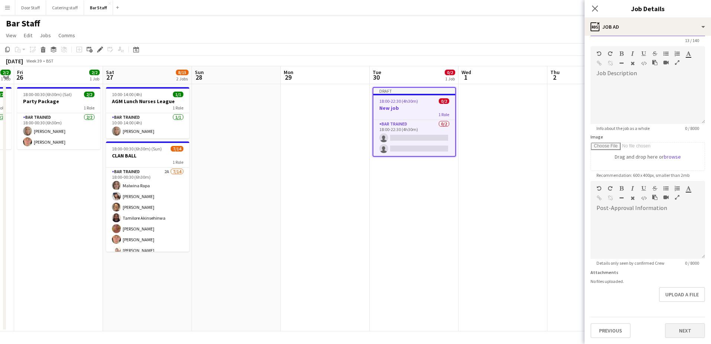
type input "**********"
click at [694, 327] on button "Next" at bounding box center [685, 330] width 40 height 15
type input "*******"
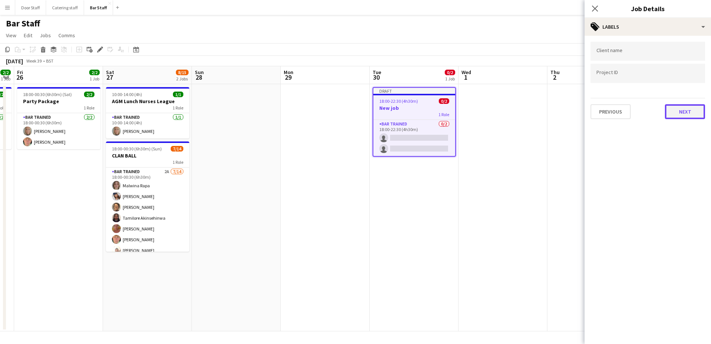
click at [691, 114] on button "Next" at bounding box center [685, 111] width 40 height 15
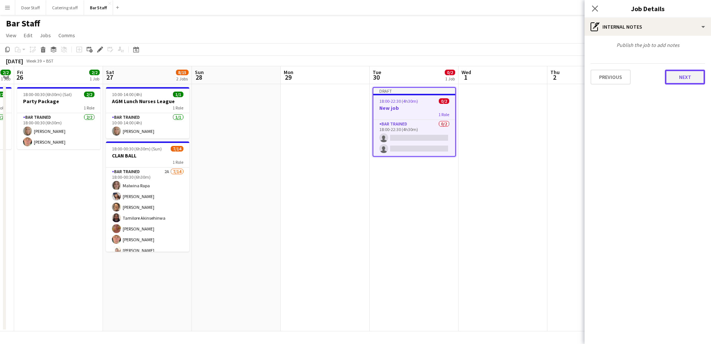
click at [694, 80] on button "Next" at bounding box center [685, 77] width 40 height 15
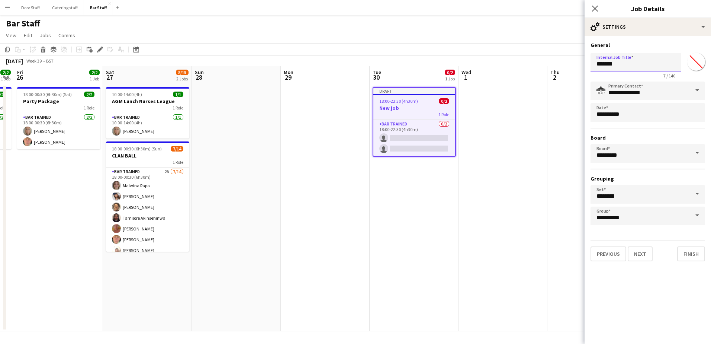
click at [650, 69] on input "*******" at bounding box center [636, 62] width 91 height 19
type input "**********"
click at [691, 257] on button "Finish" at bounding box center [692, 253] width 28 height 15
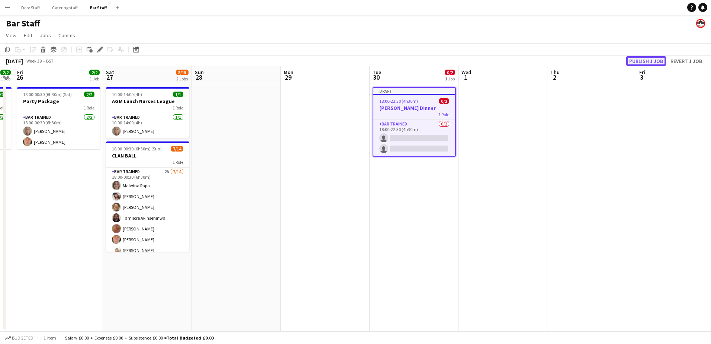
click at [635, 61] on button "Publish 1 job" at bounding box center [647, 61] width 40 height 10
